Goal: Task Accomplishment & Management: Manage account settings

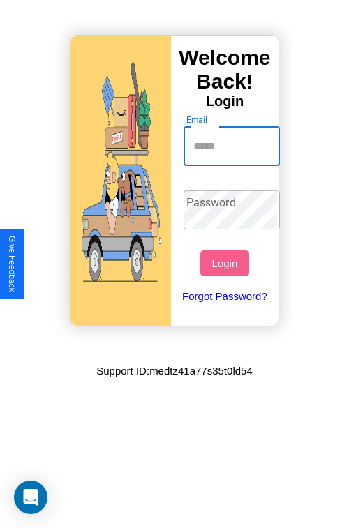
click at [233, 146] on input "Email" at bounding box center [231, 146] width 97 height 39
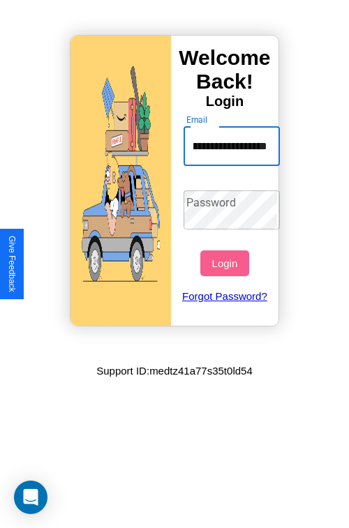
type input "**********"
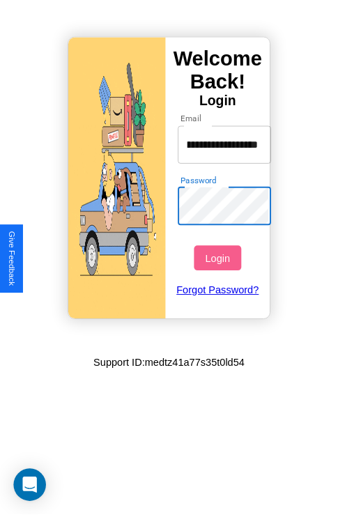
scroll to position [0, 0]
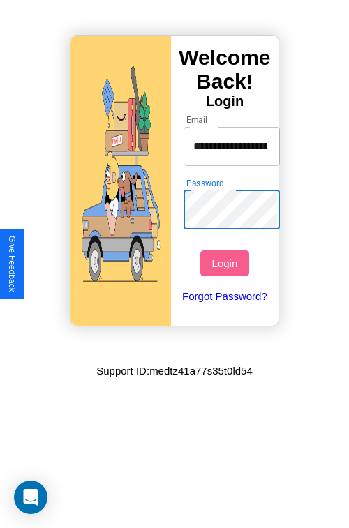
click at [226, 263] on button "Login" at bounding box center [224, 263] width 48 height 26
